Goal: Task Accomplishment & Management: Manage account settings

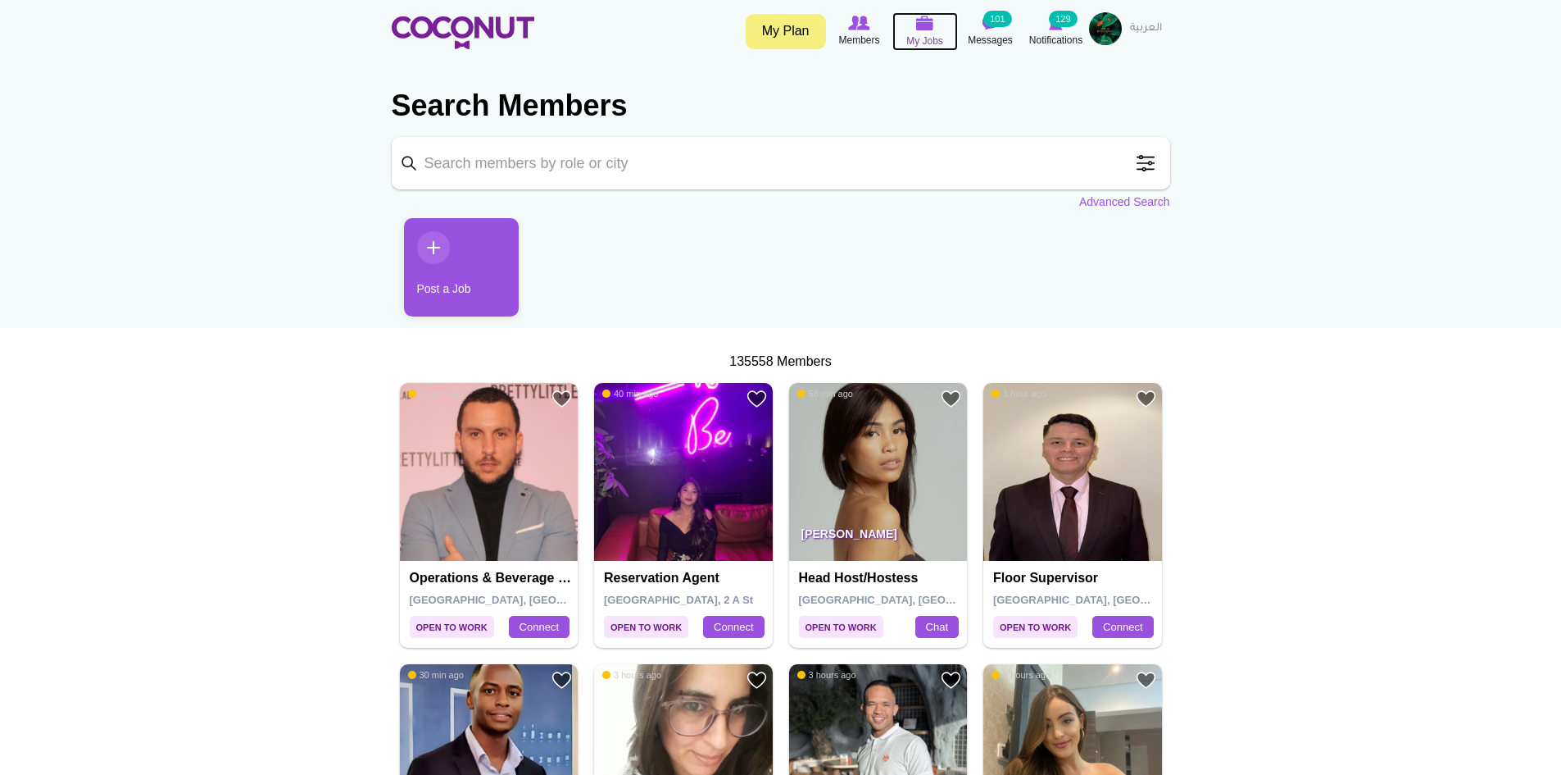
click at [921, 31] on icon at bounding box center [925, 23] width 62 height 19
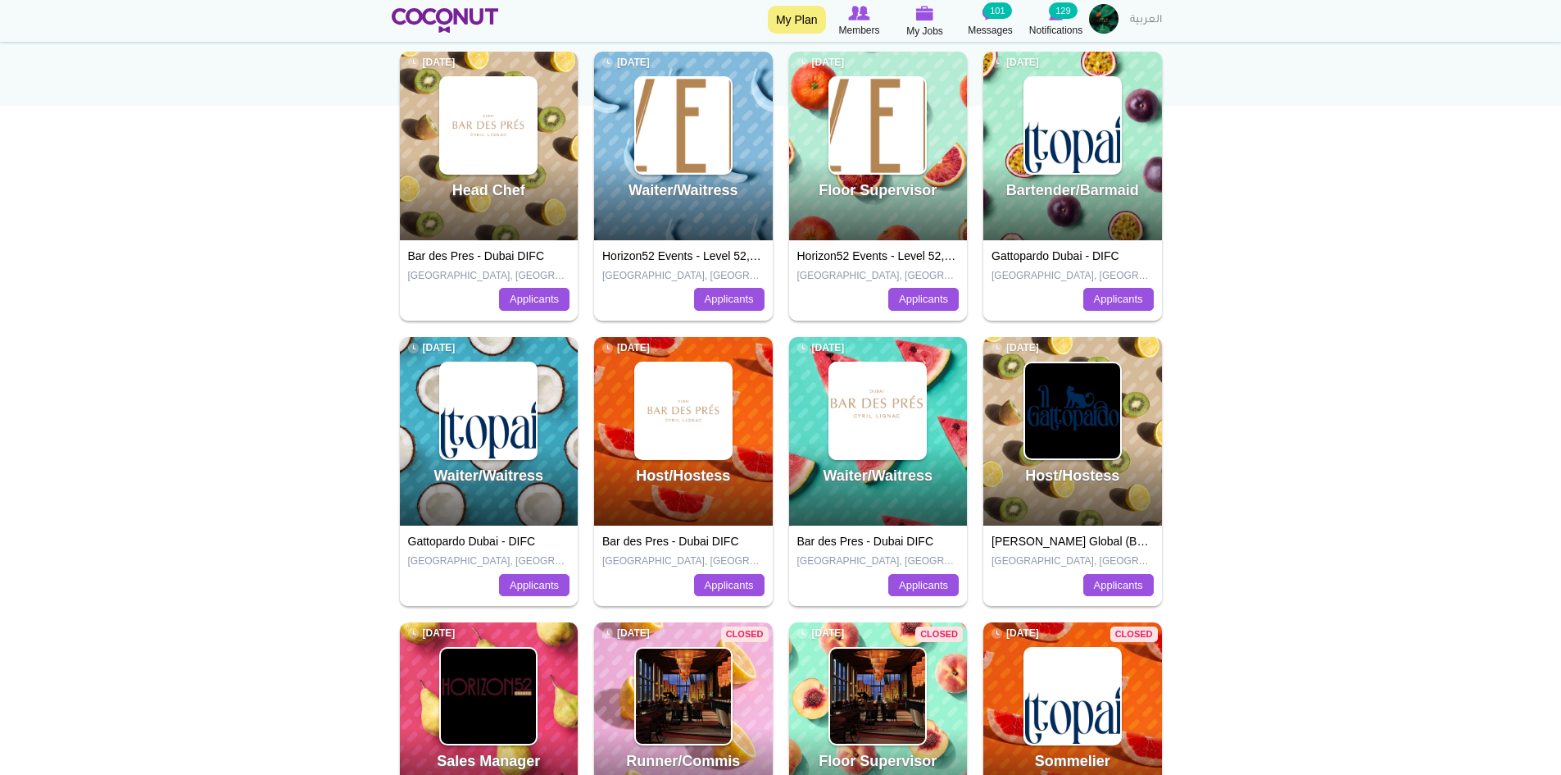
scroll to position [574, 0]
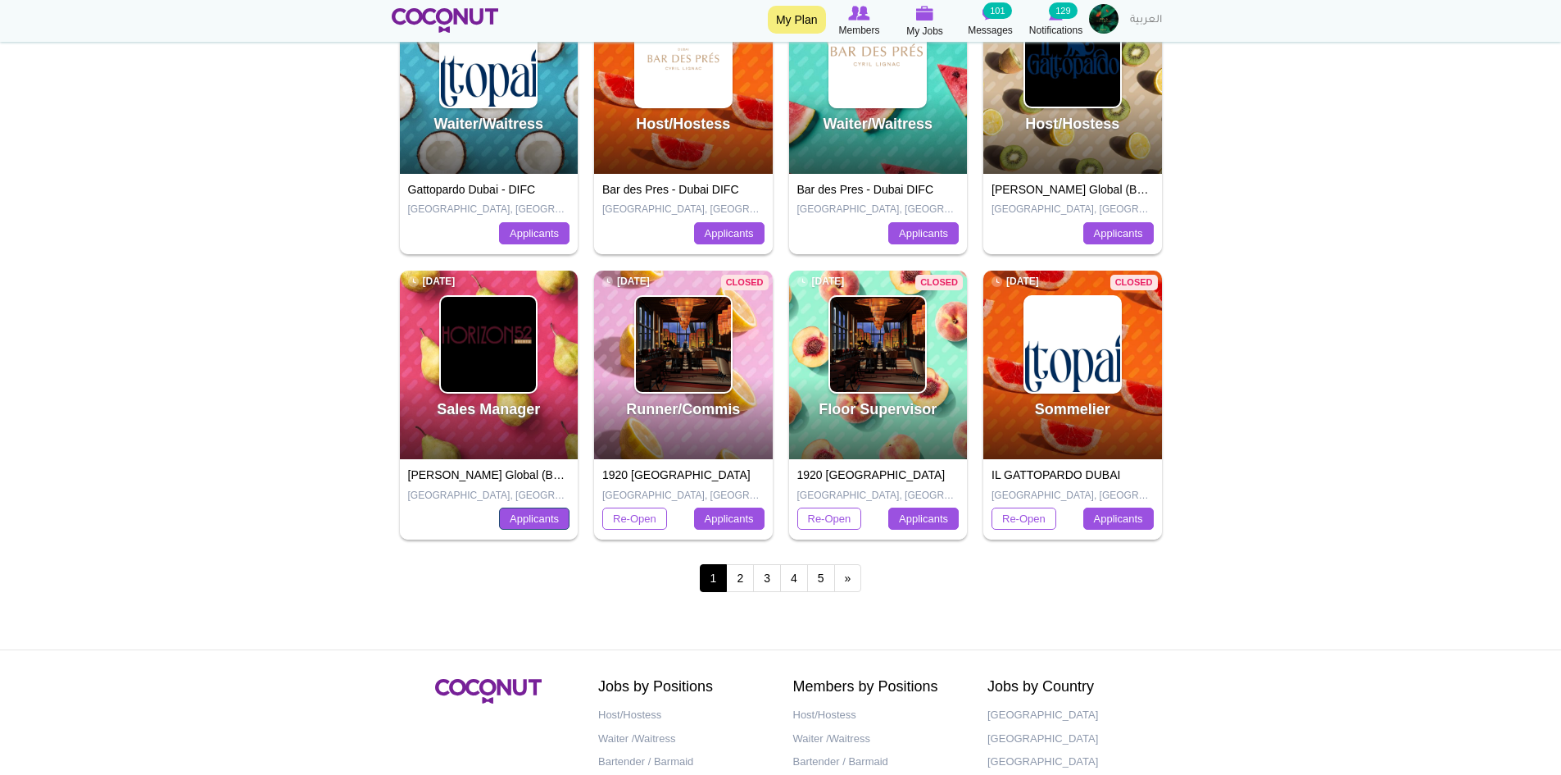
click at [534, 521] on link "Applicants" at bounding box center [534, 518] width 70 height 23
